Goal: Information Seeking & Learning: Learn about a topic

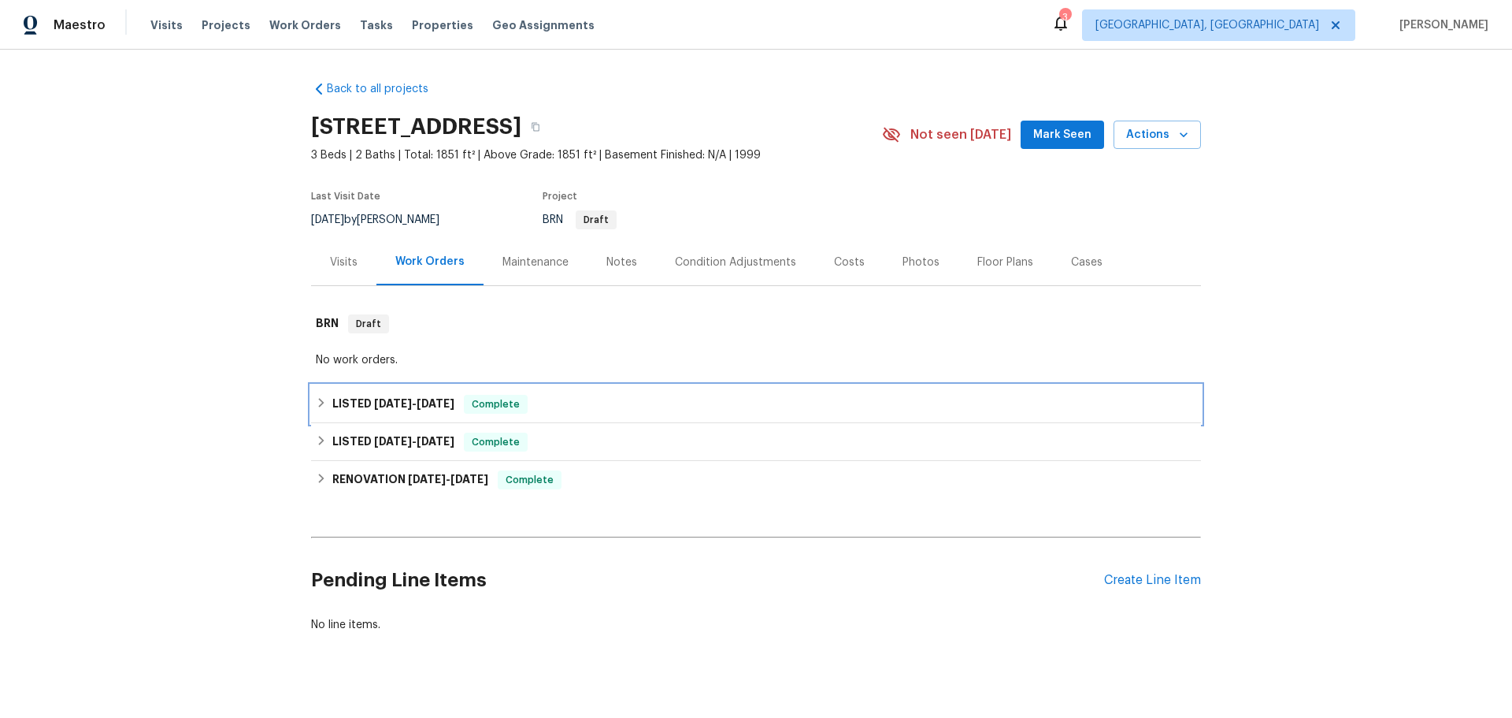
click at [388, 395] on div "LISTED [DATE] - [DATE] Complete" at bounding box center [756, 404] width 881 height 19
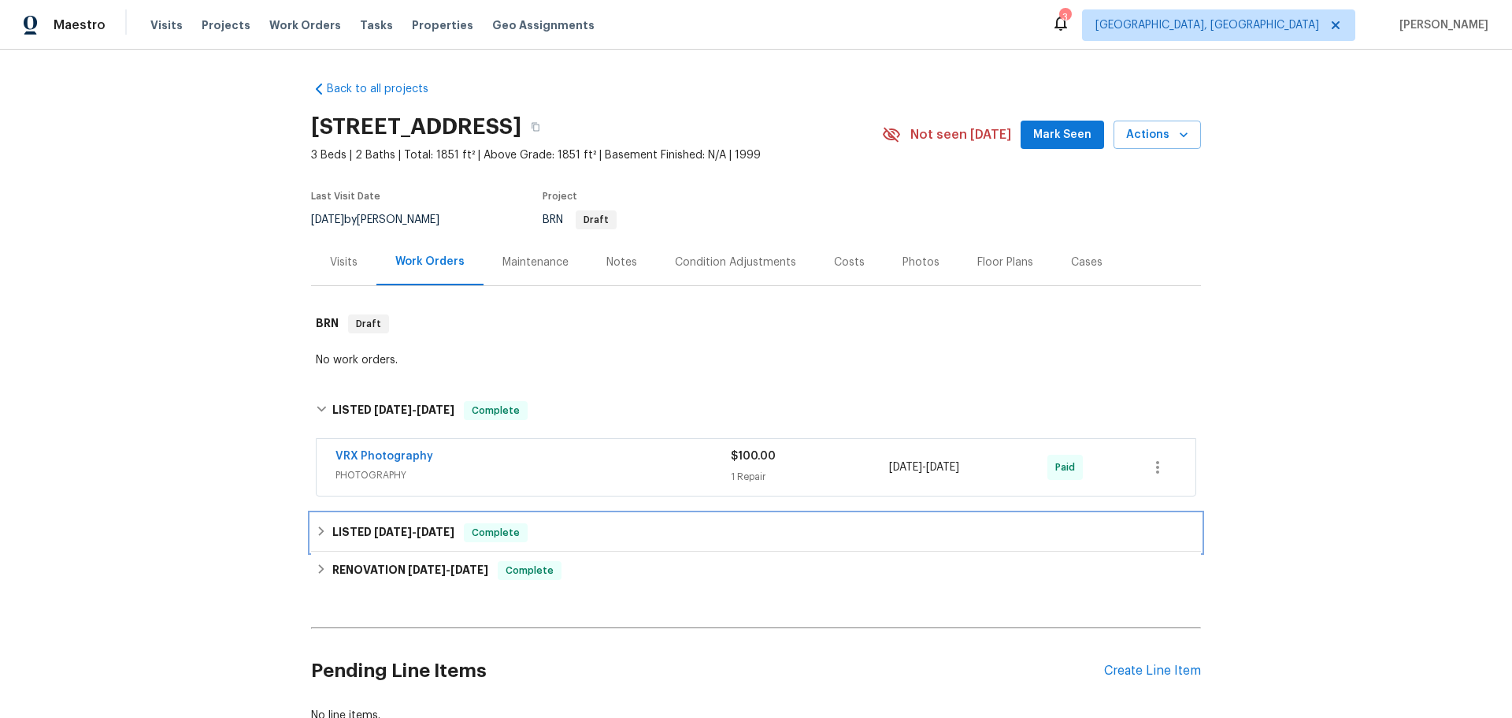
click at [374, 526] on span "[DATE] - [DATE]" at bounding box center [414, 531] width 80 height 11
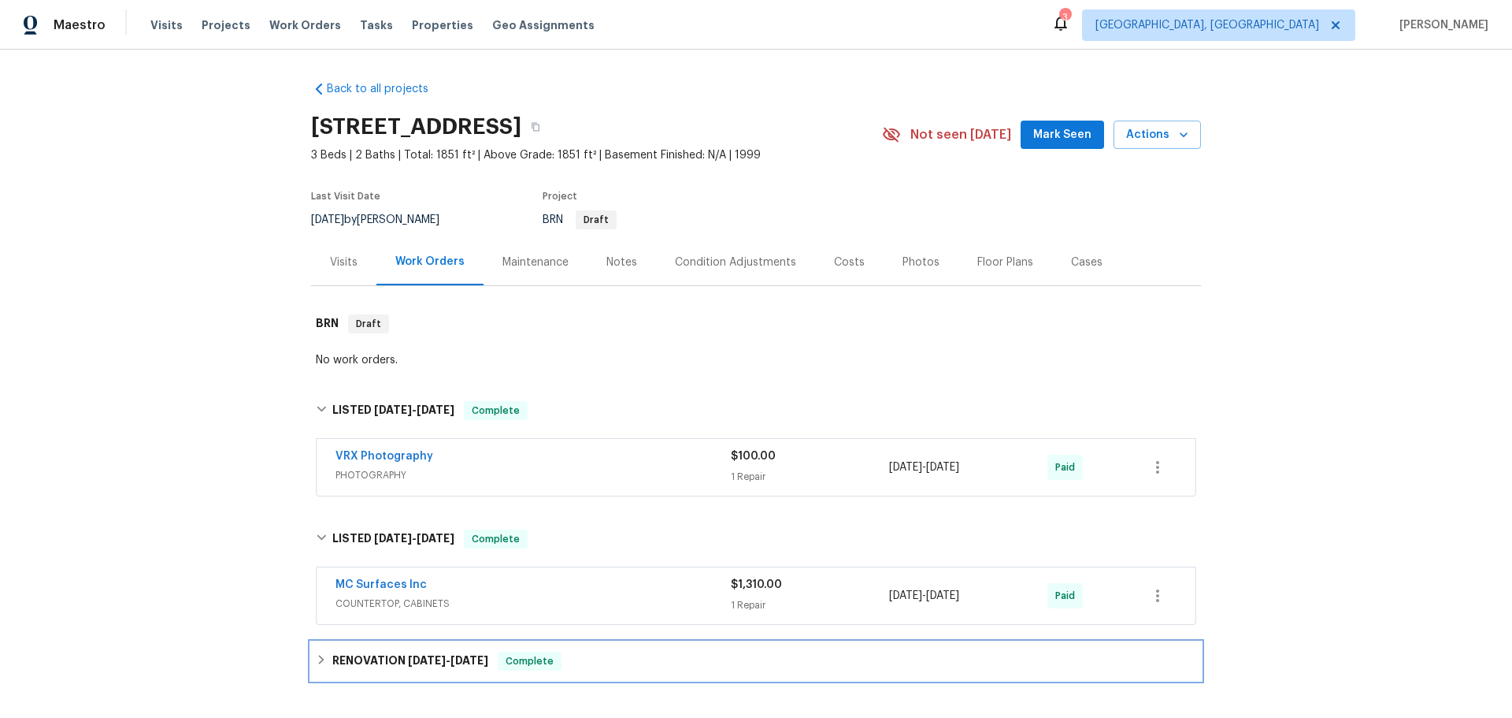
click at [380, 651] on h6 "RENOVATION [DATE] - [DATE]" at bounding box center [410, 660] width 156 height 19
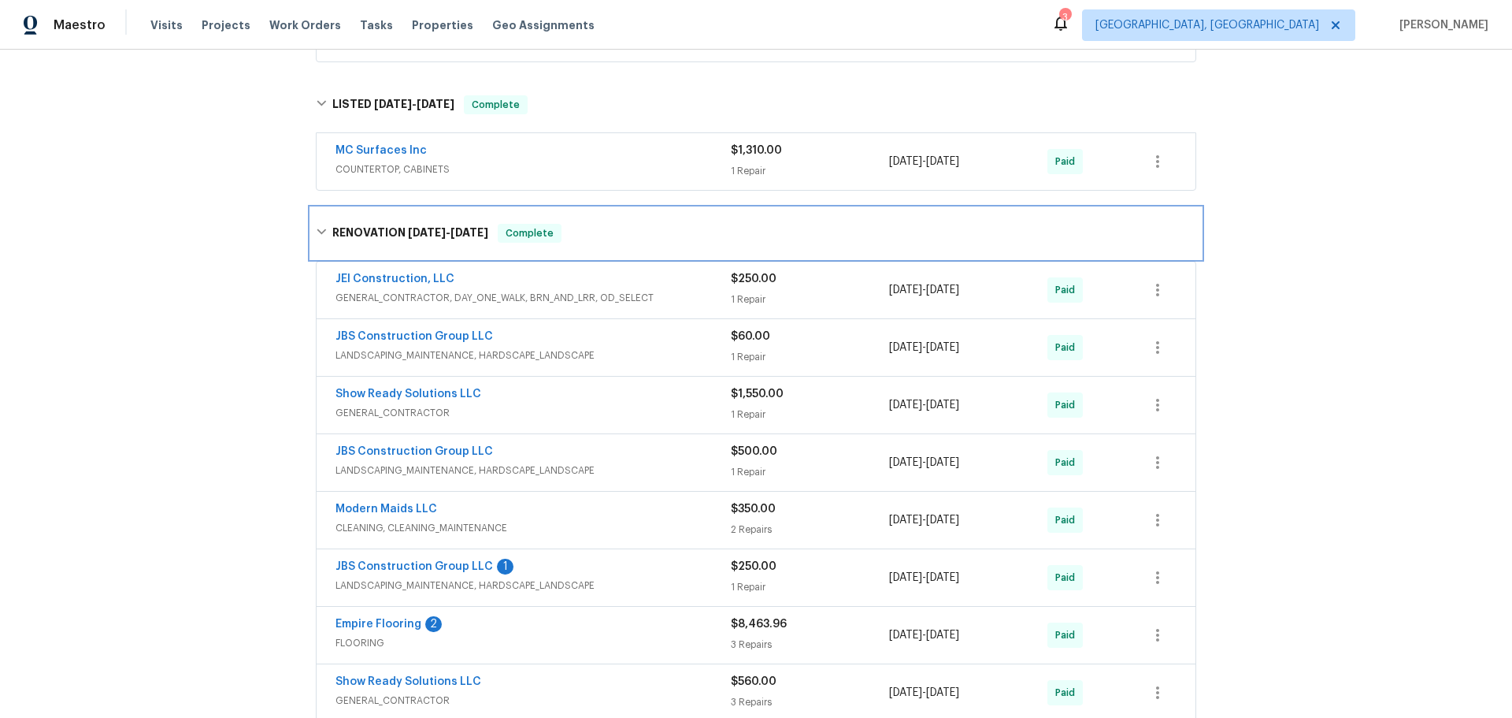
scroll to position [473, 0]
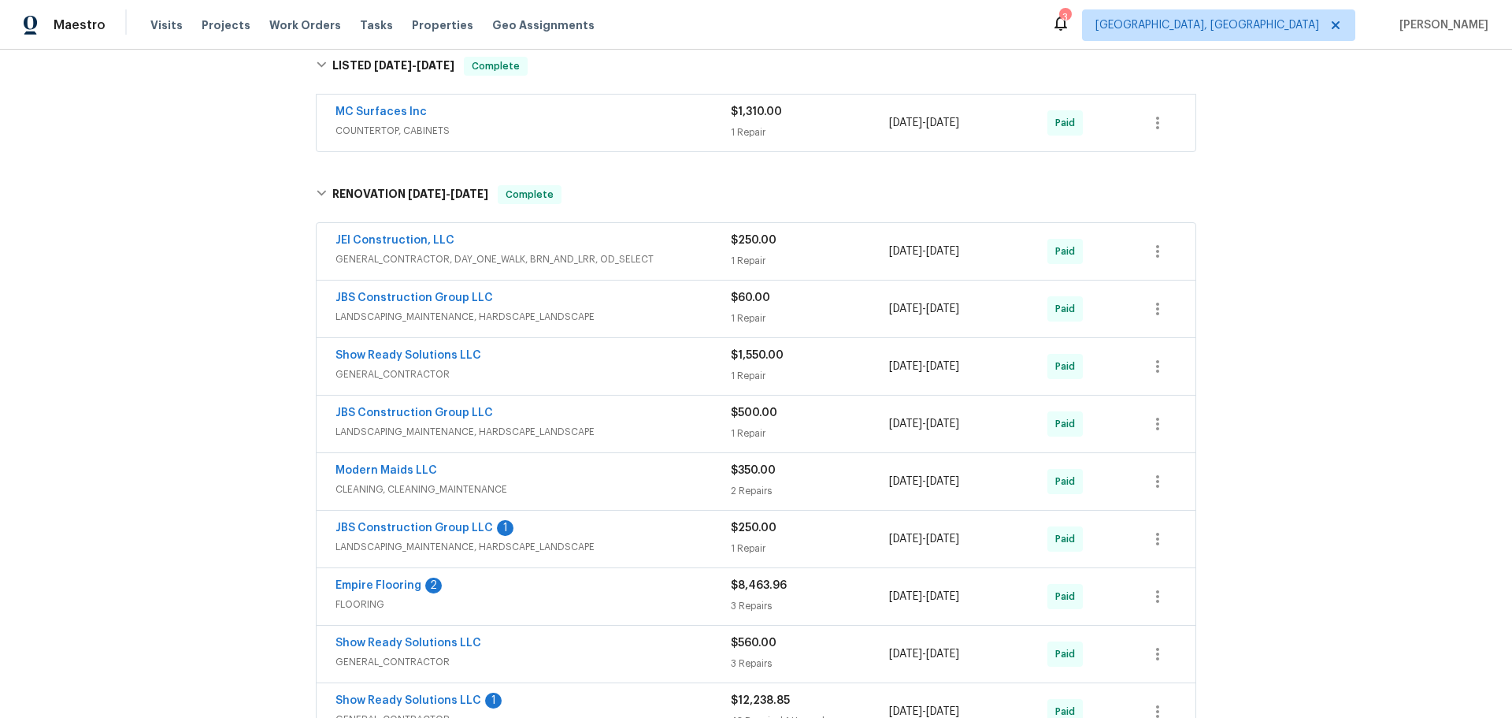
click at [436, 596] on span "FLOORING" at bounding box center [533, 604] width 395 height 16
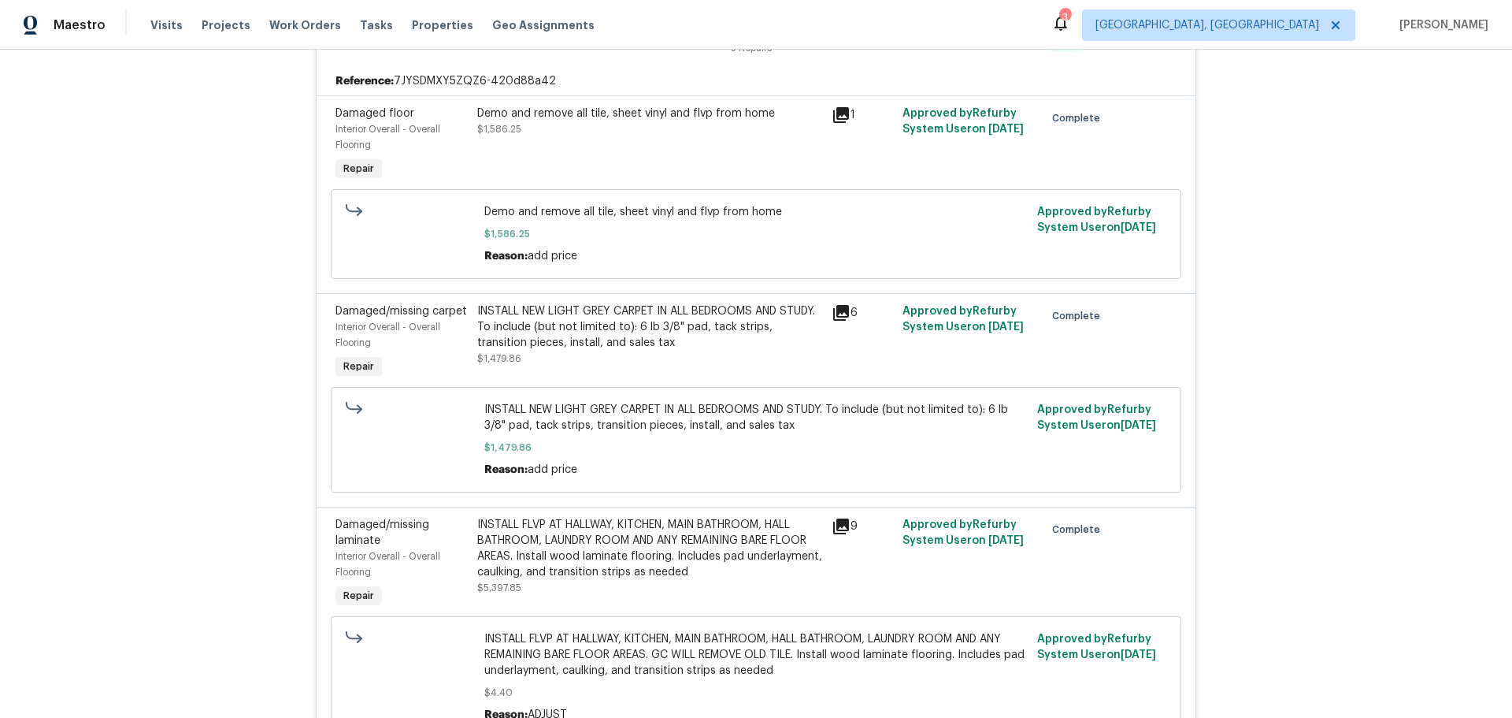
scroll to position [1103, 0]
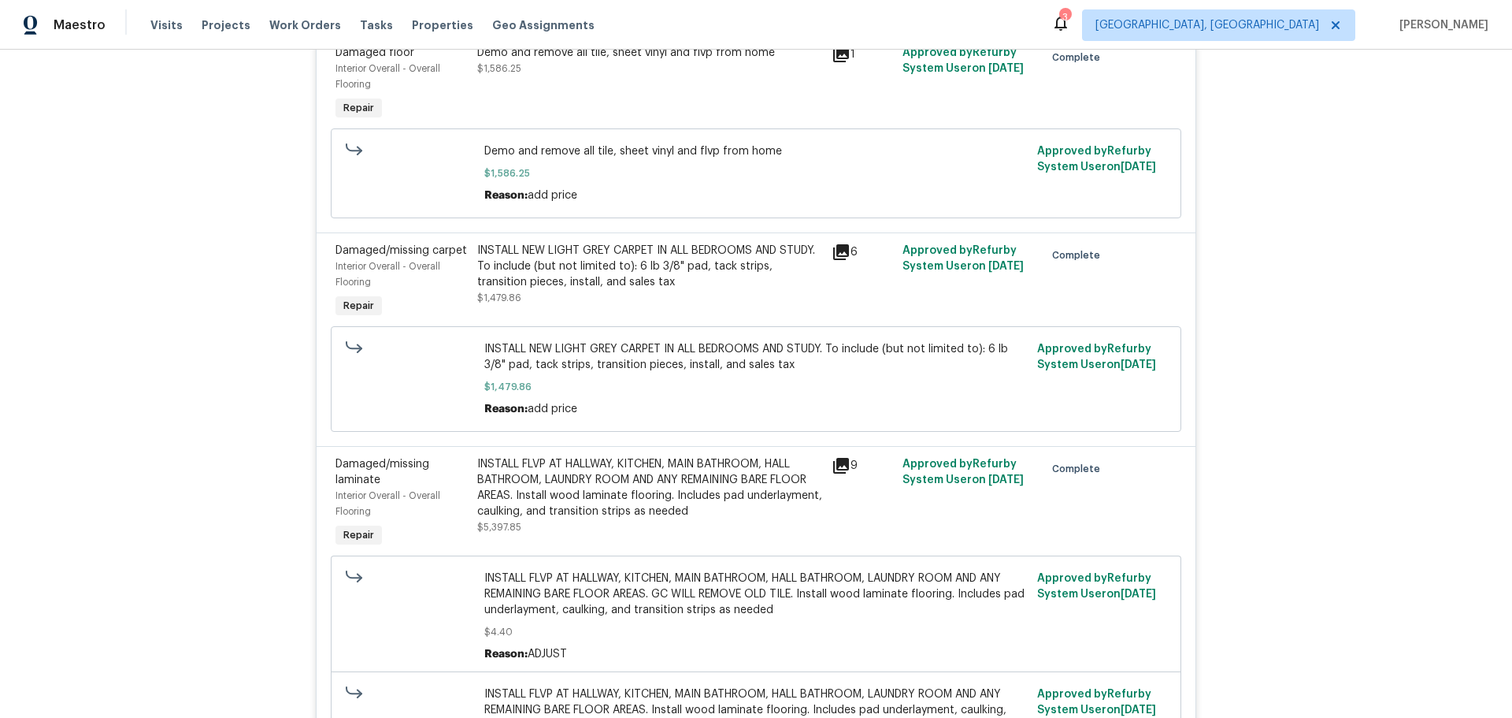
click at [521, 570] on span "INSTALL FLVP AT HALLWAY, KITCHEN, MAIN BATHROOM, HALL BATHROOM, LAUNDRY ROOM AN…" at bounding box center [756, 593] width 544 height 47
click at [833, 458] on icon at bounding box center [841, 466] width 16 height 16
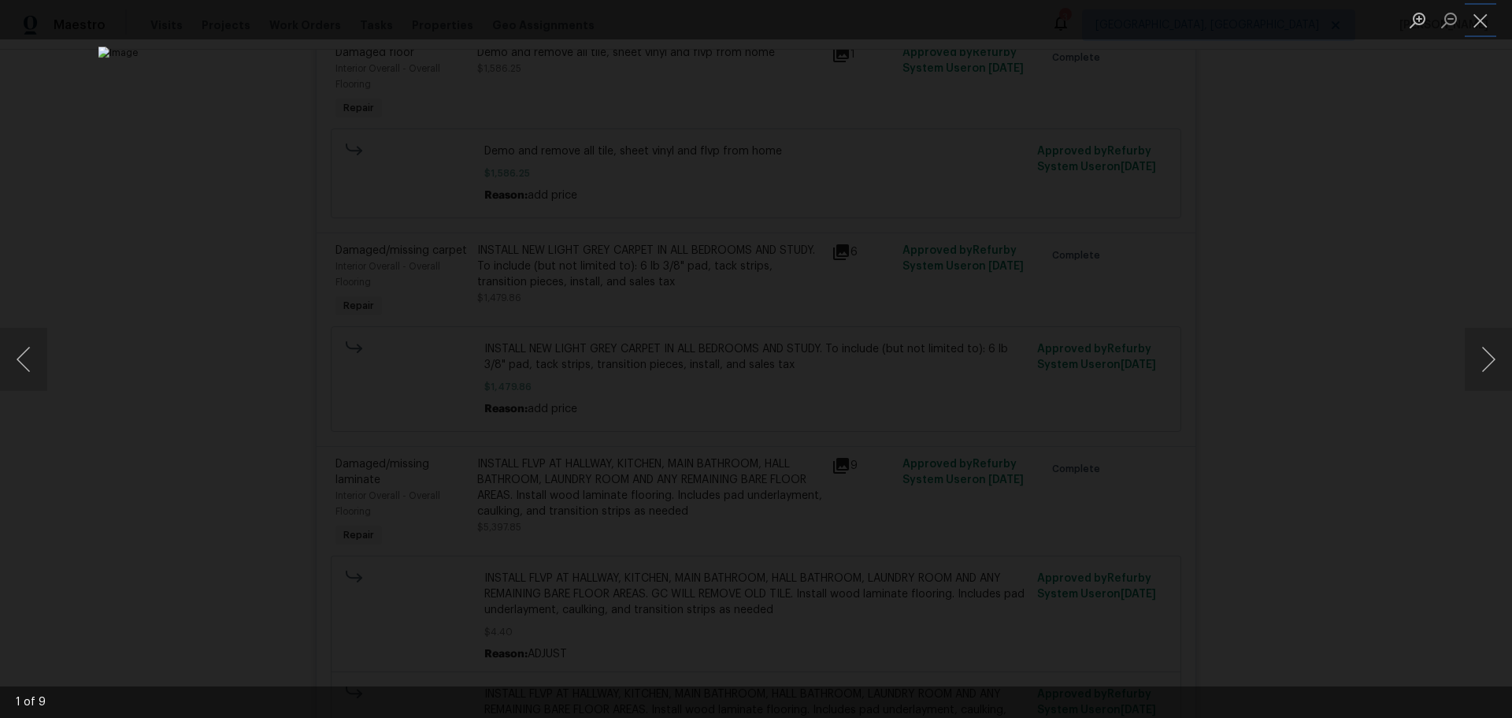
drag, startPoint x: 1489, startPoint y: 13, endPoint x: 1389, endPoint y: 95, distance: 128.7
click at [1488, 13] on button "Close lightbox" at bounding box center [1481, 20] width 32 height 28
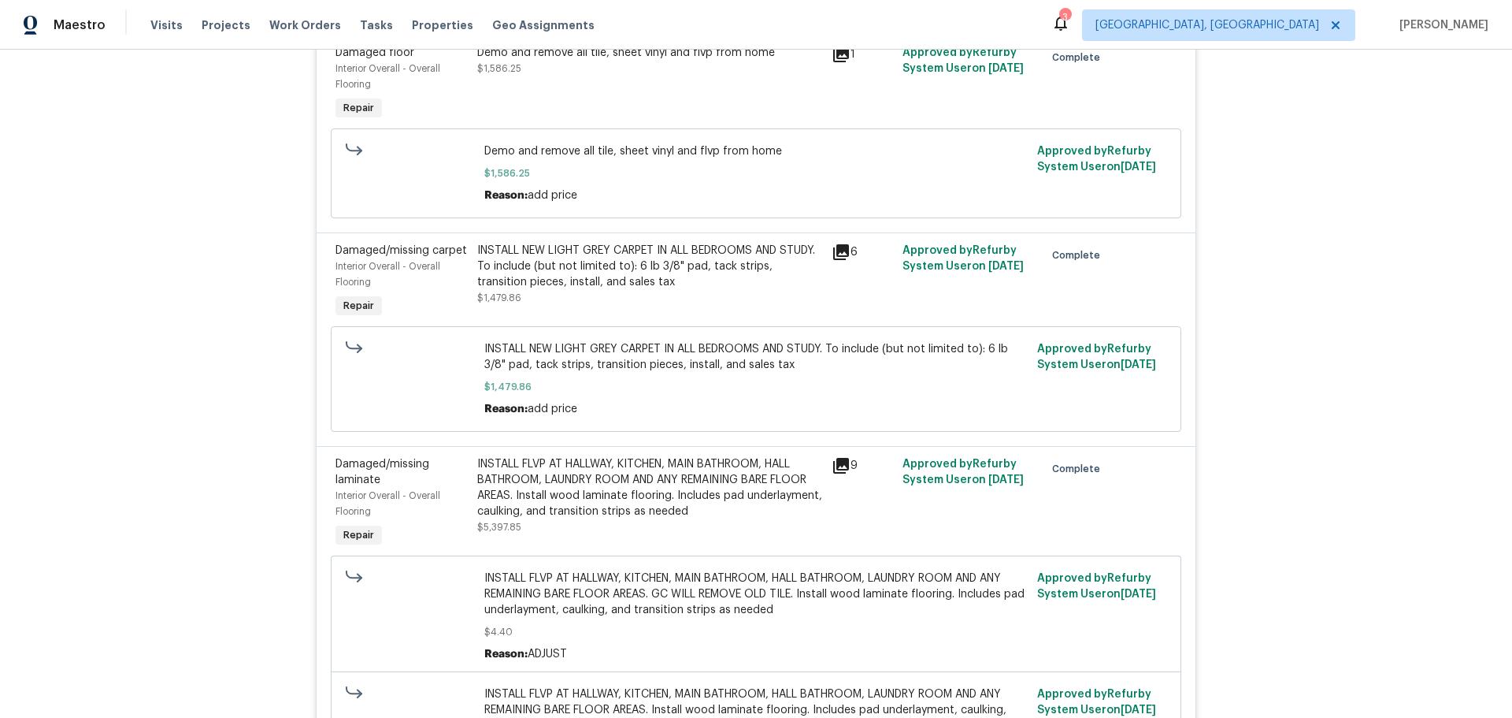
click at [606, 570] on div "INSTALL FLVP AT HALLWAY, KITCHEN, MAIN BATHROOM, HALL BATHROOM, LAUNDRY ROOM AN…" at bounding box center [756, 615] width 544 height 91
click at [616, 570] on span "INSTALL FLVP AT HALLWAY, KITCHEN, MAIN BATHROOM, HALL BATHROOM, LAUNDRY ROOM AN…" at bounding box center [756, 593] width 544 height 47
click at [573, 624] on span "$4.40" at bounding box center [756, 632] width 544 height 16
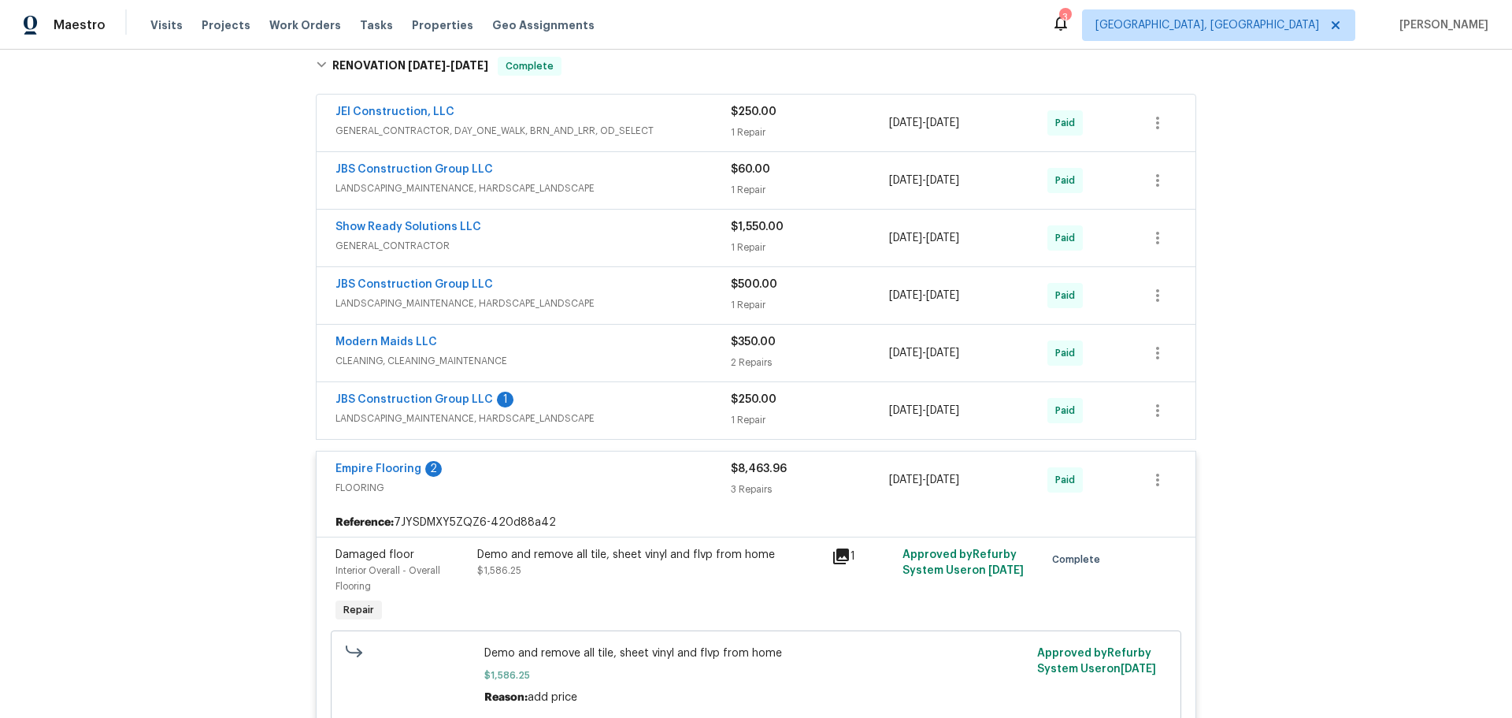
scroll to position [788, 0]
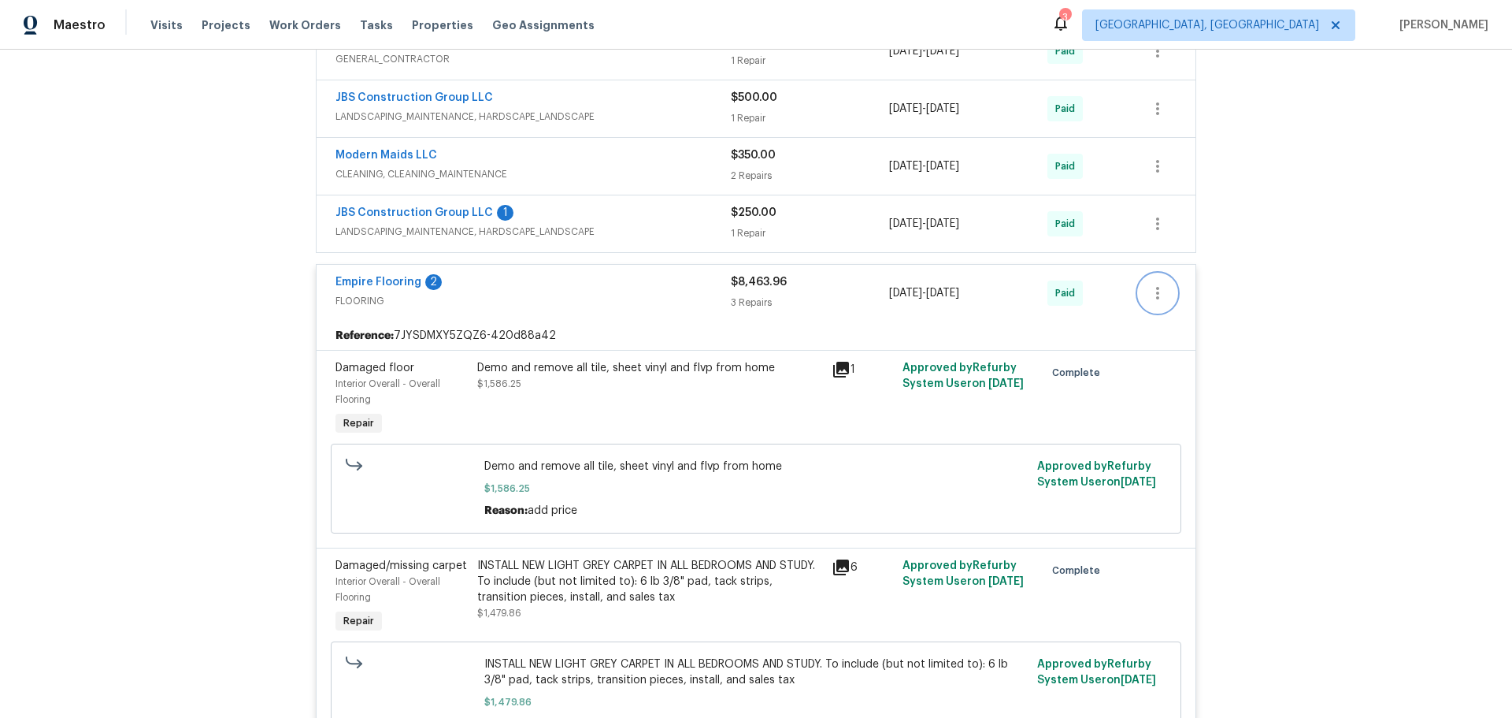
click at [1174, 274] on button "button" at bounding box center [1158, 293] width 38 height 38
click at [1202, 182] on li "View In Trade Partner Portal" at bounding box center [1237, 195] width 170 height 26
drag, startPoint x: 1434, startPoint y: 391, endPoint x: 995, endPoint y: 516, distance: 456.2
click at [1426, 390] on div at bounding box center [756, 359] width 1512 height 718
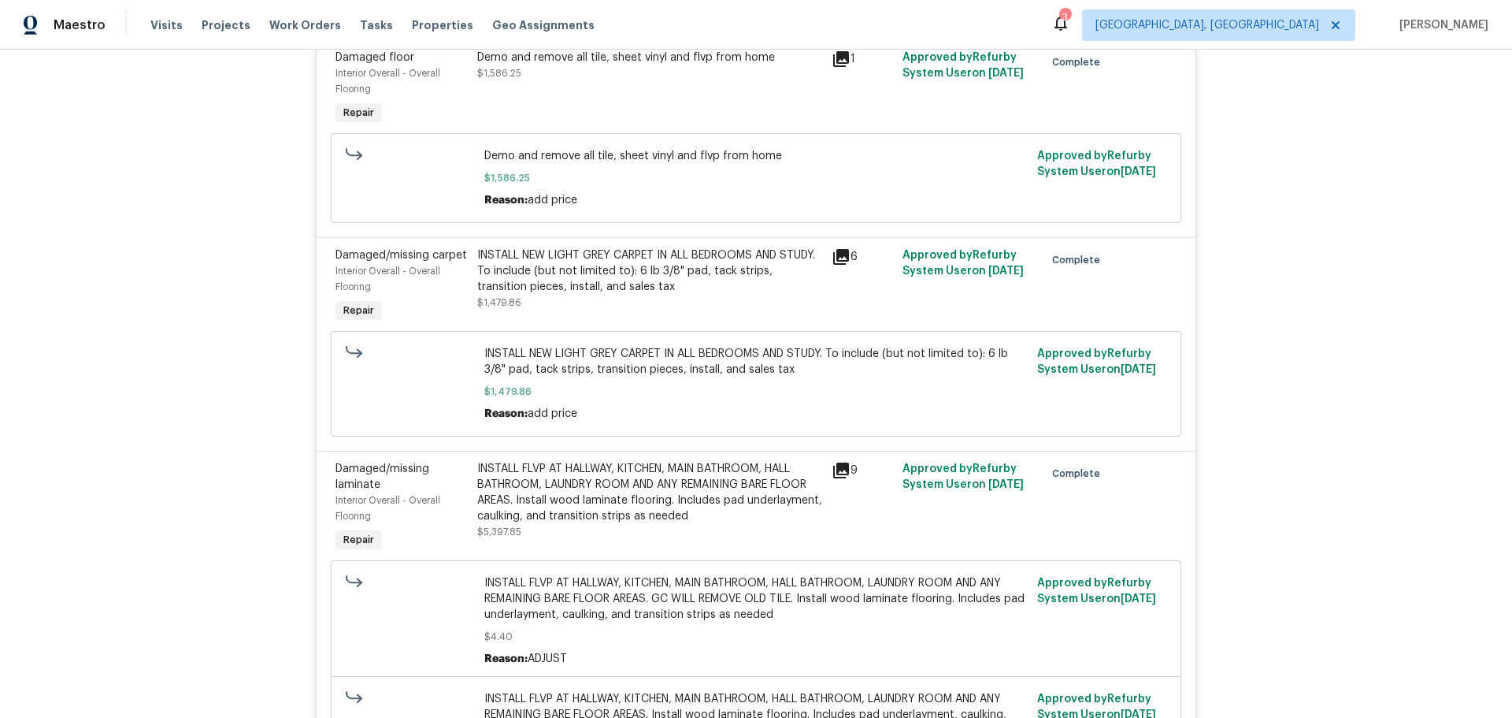
scroll to position [1103, 0]
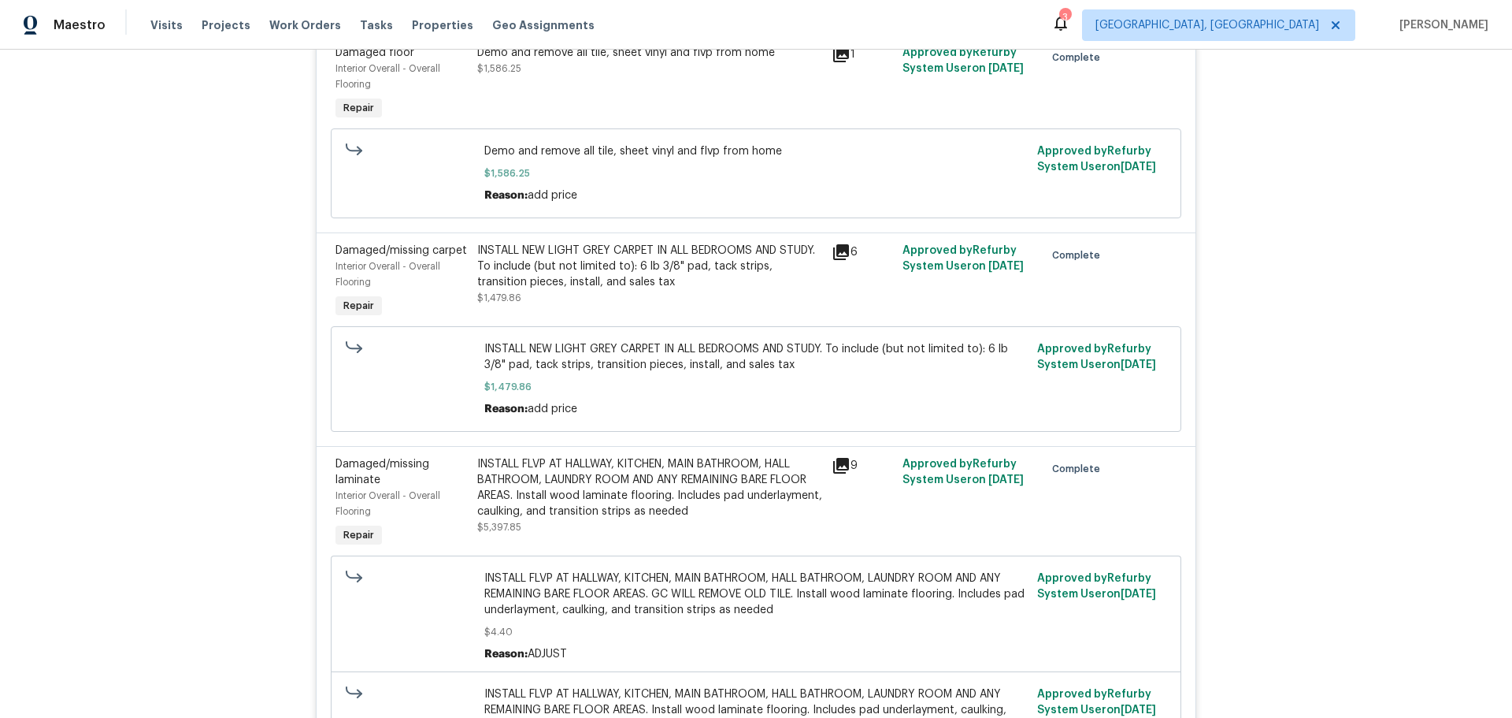
click at [1098, 573] on span "Approved by Refurby System User on [DATE]" at bounding box center [1096, 586] width 119 height 27
